Goal: Find specific page/section: Find specific page/section

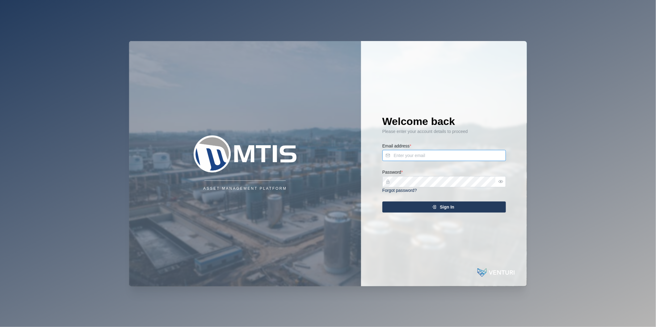
type input "nellie.mekere@venturi.io"
click at [442, 209] on span "Sign In" at bounding box center [447, 207] width 15 height 11
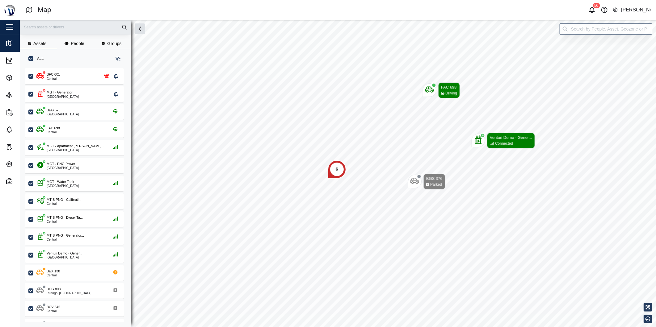
scroll to position [251, 96]
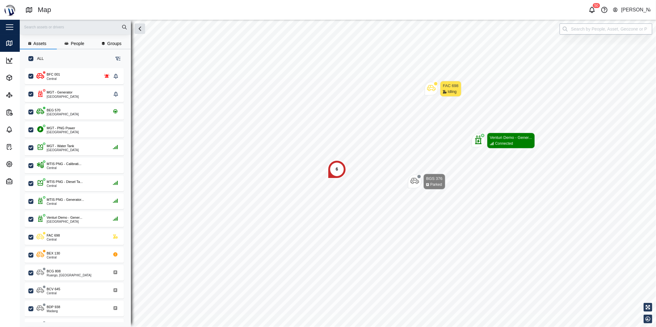
click at [616, 31] on input "search" at bounding box center [606, 28] width 93 height 11
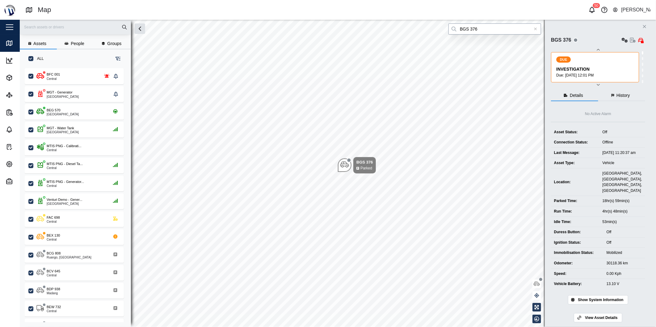
type input "BGS 376"
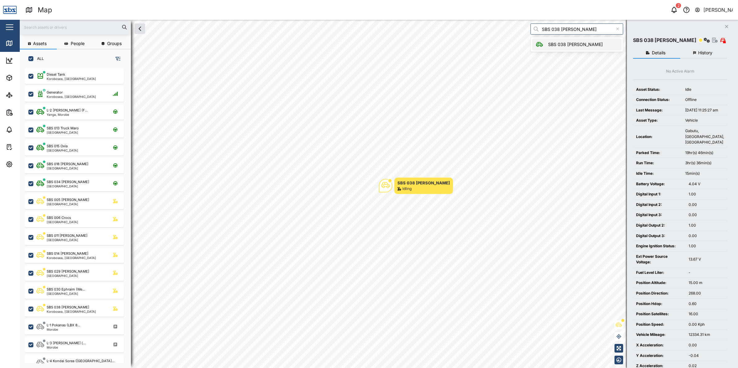
scroll to position [291, 96]
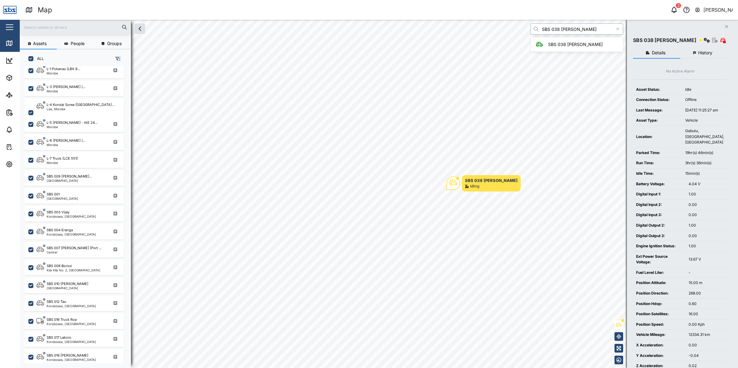
click at [600, 32] on input "SBS 038 [PERSON_NAME]" at bounding box center [577, 28] width 93 height 11
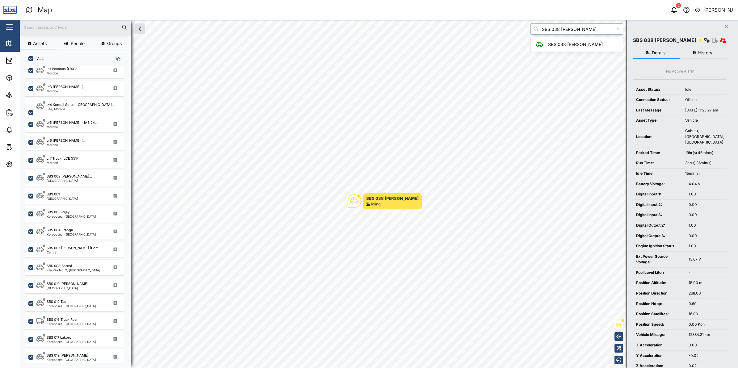
drag, startPoint x: 580, startPoint y: 28, endPoint x: 535, endPoint y: 34, distance: 44.8
click at [535, 34] on input "SBS 038 [PERSON_NAME]" at bounding box center [577, 28] width 93 height 11
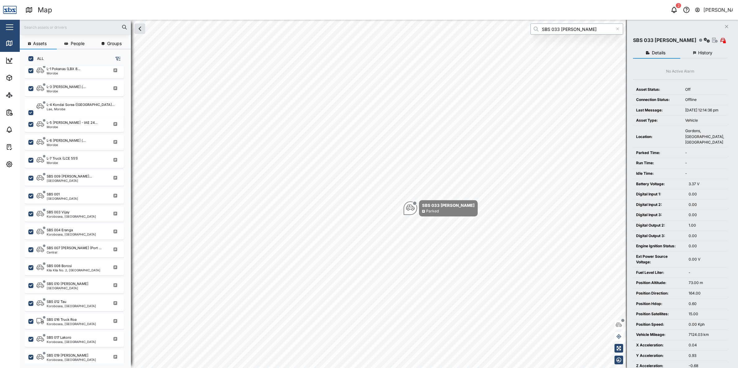
type input "SBS 033 [PERSON_NAME]"
click at [616, 33] on div at bounding box center [617, 28] width 11 height 11
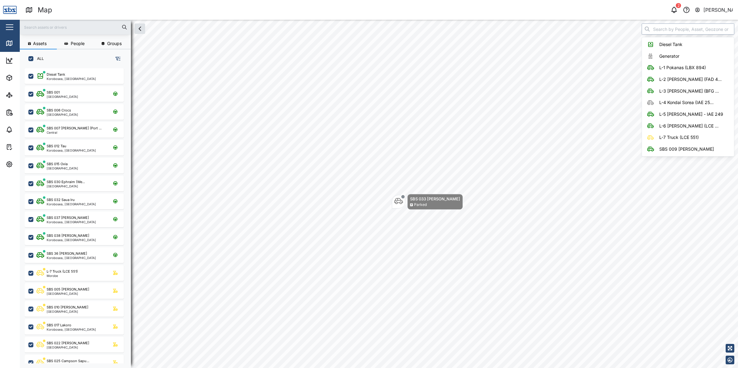
click at [681, 28] on input "search" at bounding box center [688, 28] width 93 height 11
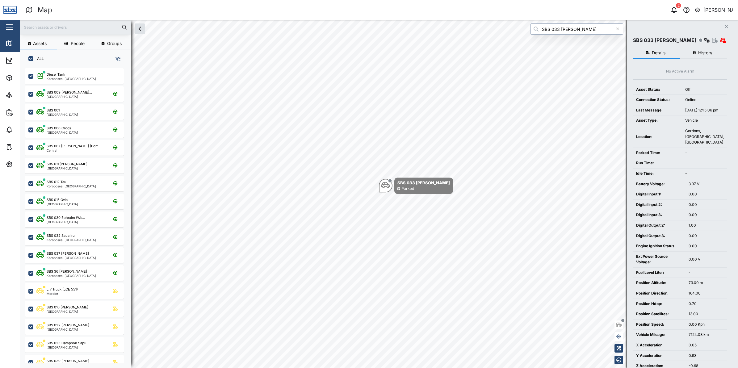
type input "SBS 033 [PERSON_NAME]"
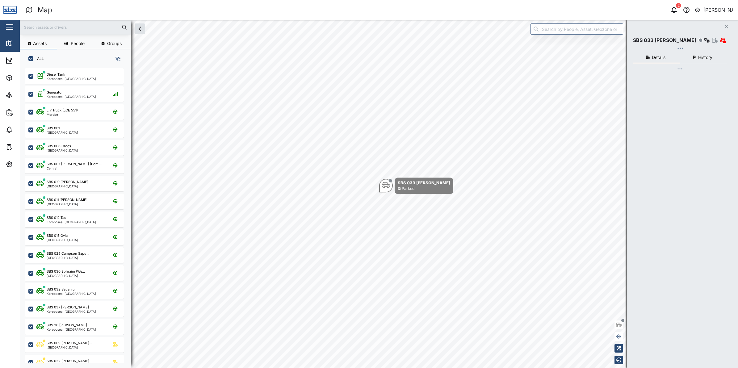
checkbox input "true"
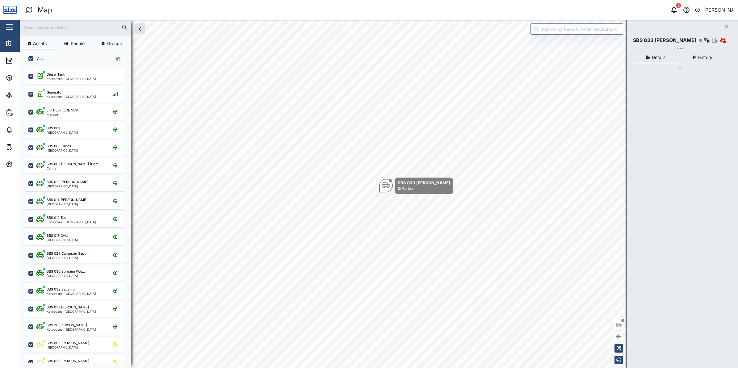
checkbox input "true"
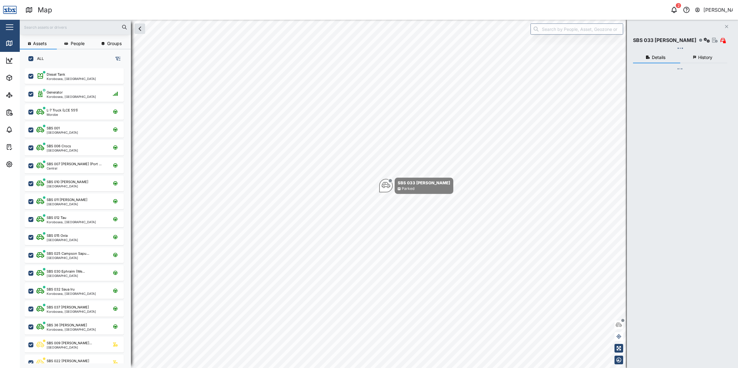
checkbox input "true"
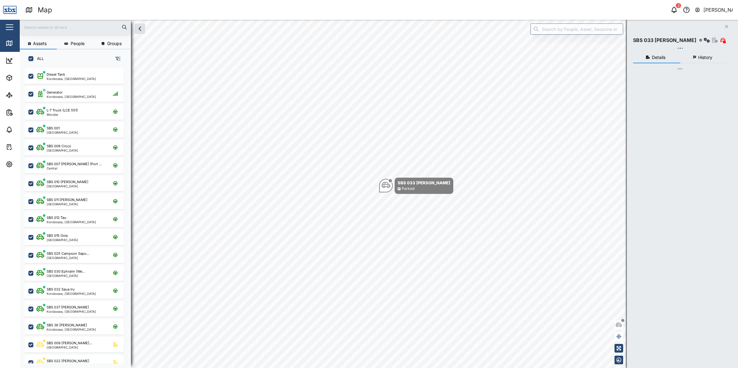
checkbox input "true"
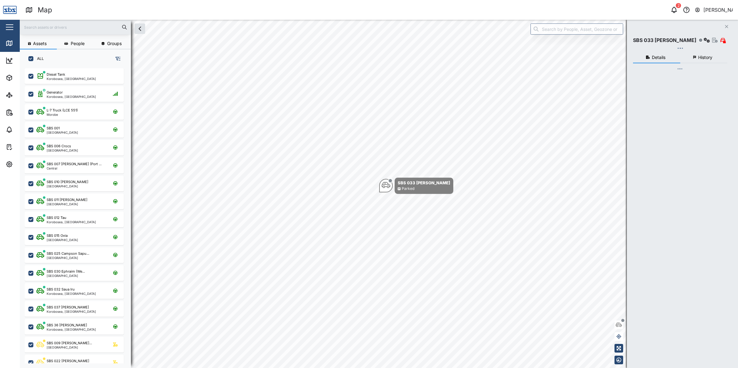
checkbox input "true"
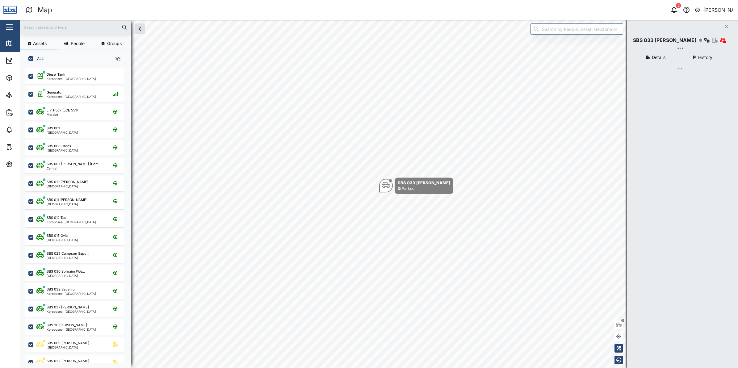
checkbox input "true"
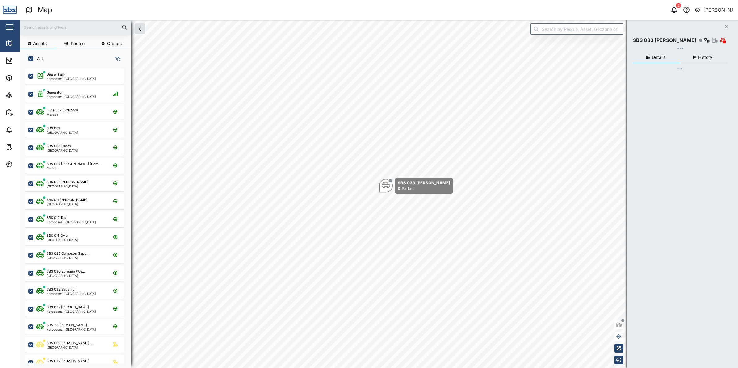
checkbox input "true"
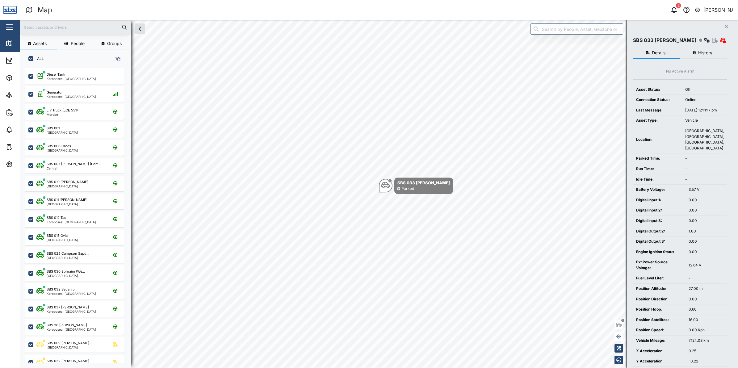
scroll to position [291, 96]
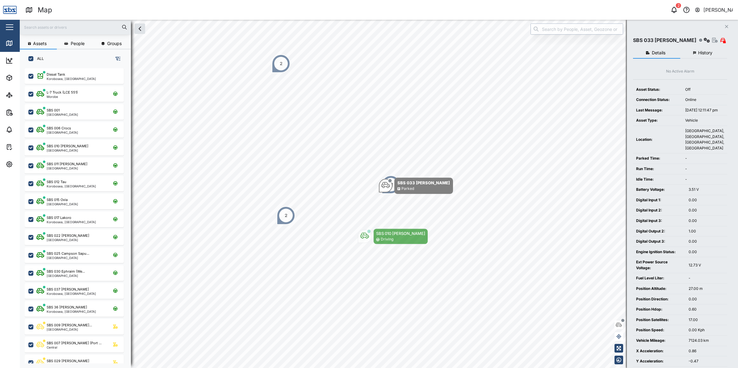
click at [571, 34] on input "search" at bounding box center [577, 28] width 93 height 11
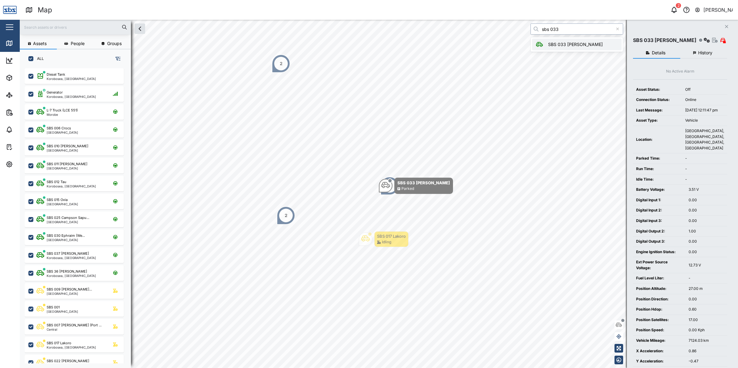
type input "SBS 033 [PERSON_NAME]"
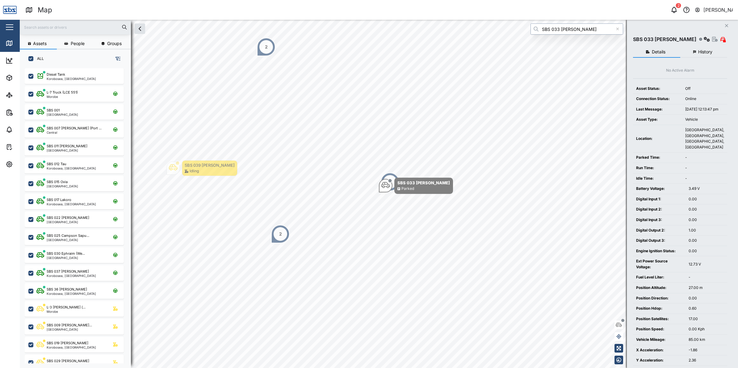
scroll to position [0, 0]
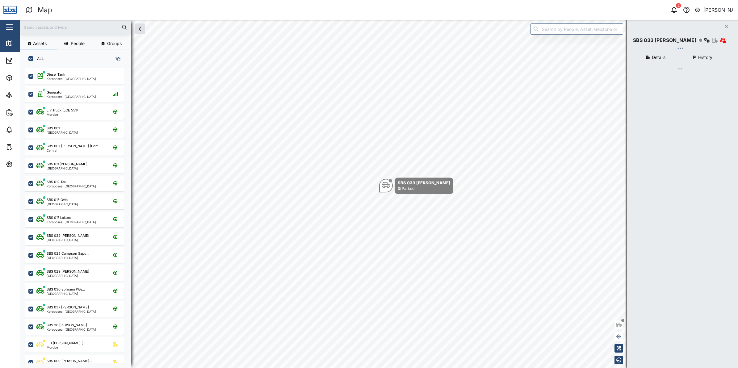
checkbox input "true"
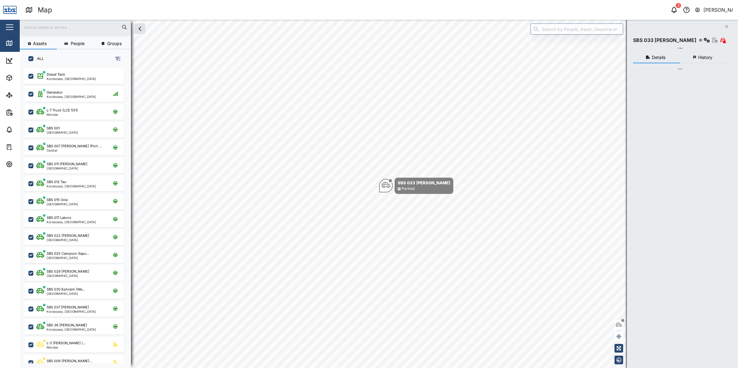
checkbox input "true"
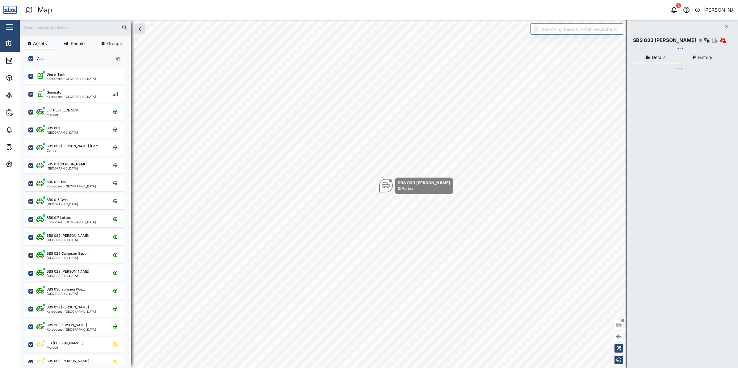
checkbox input "true"
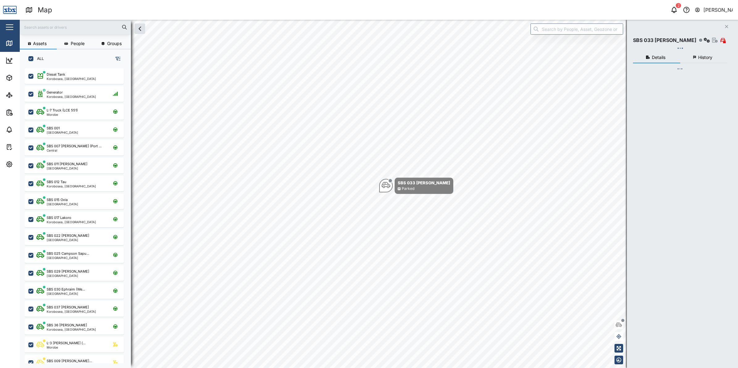
checkbox input "true"
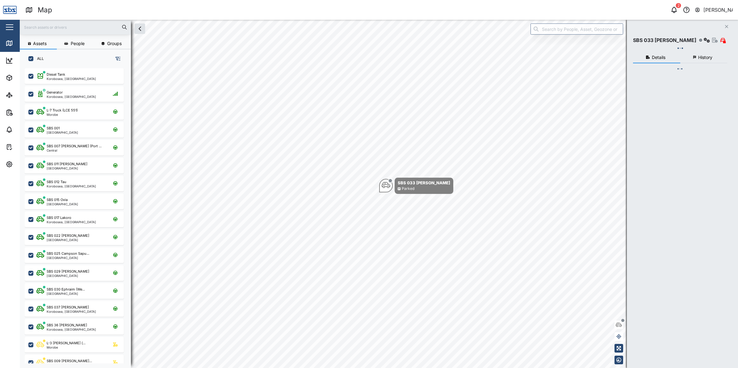
checkbox input "true"
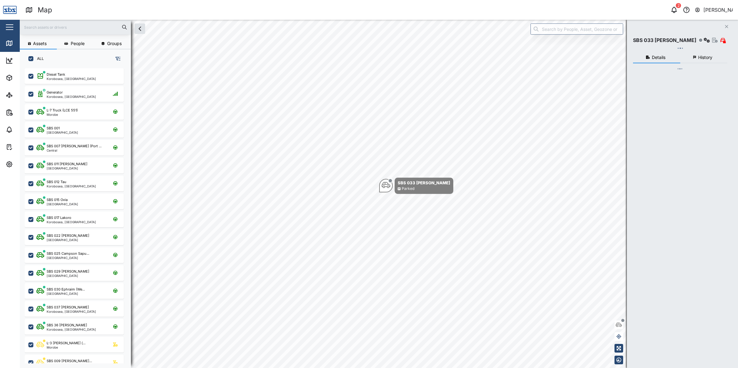
checkbox input "true"
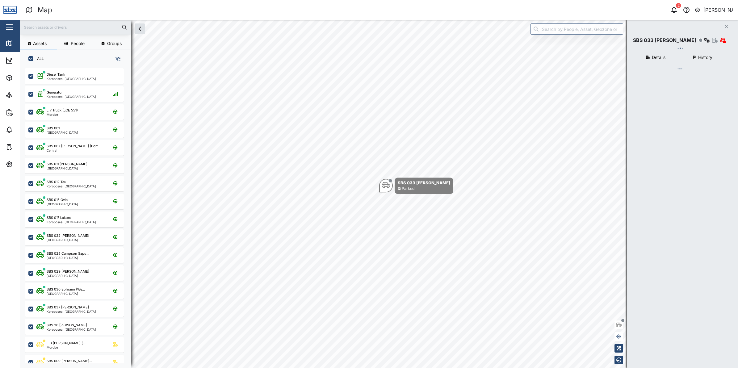
checkbox input "true"
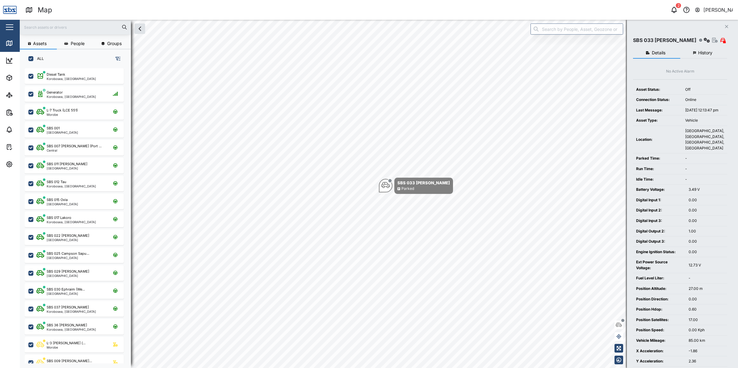
scroll to position [291, 96]
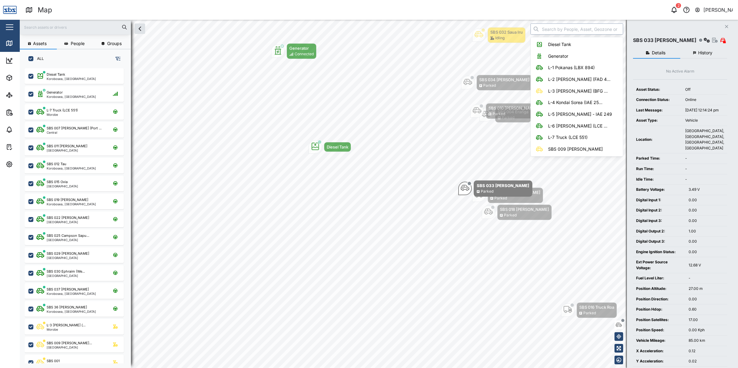
click at [576, 27] on input "search" at bounding box center [577, 28] width 93 height 11
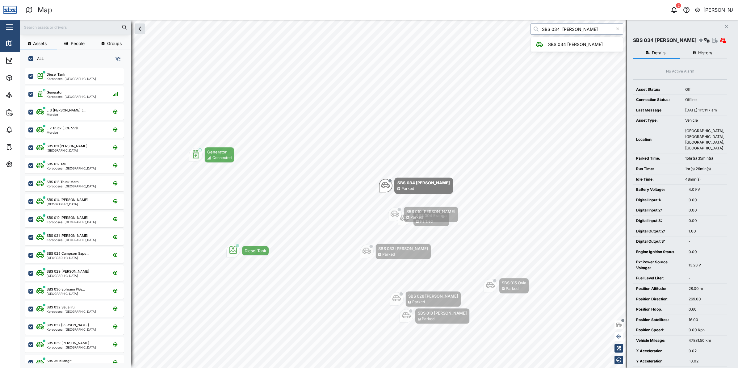
drag, startPoint x: 588, startPoint y: 29, endPoint x: 557, endPoint y: 27, distance: 31.6
click at [557, 27] on input "SBS 034 [PERSON_NAME]" at bounding box center [577, 28] width 93 height 11
type input "SBS 033 [PERSON_NAME]"
